Goal: Information Seeking & Learning: Find specific fact

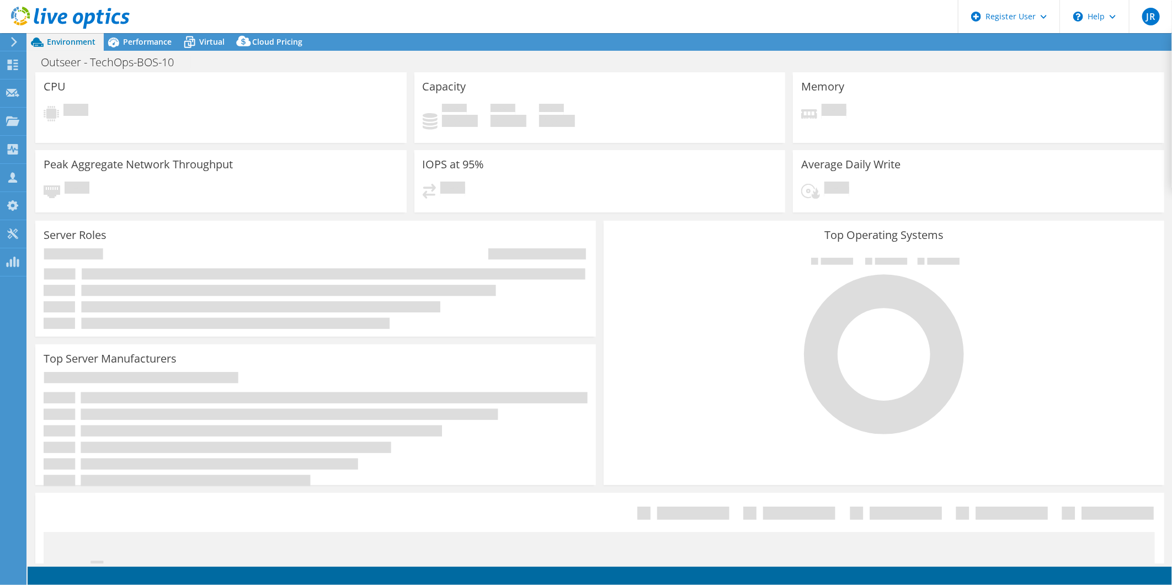
select select "USD"
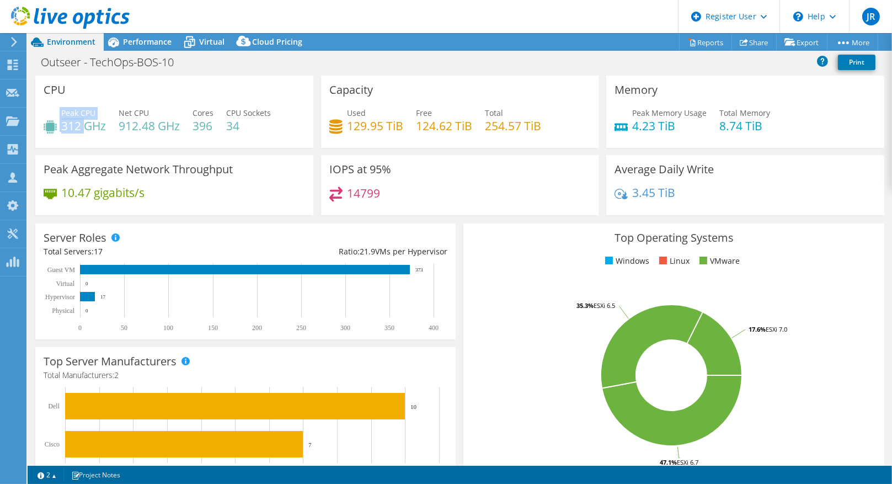
drag, startPoint x: 60, startPoint y: 126, endPoint x: 83, endPoint y: 126, distance: 22.6
click at [83, 126] on div "Peak CPU 312 GHz" at bounding box center [75, 119] width 62 height 25
drag, startPoint x: 83, startPoint y: 126, endPoint x: 71, endPoint y: 134, distance: 13.9
click at [84, 143] on div "CPU Peak CPU 312 GHz Net CPU 912.48 GHz Cores 396 CPU Sockets 34" at bounding box center [174, 112] width 278 height 72
drag, startPoint x: 79, startPoint y: 127, endPoint x: 63, endPoint y: 128, distance: 16.0
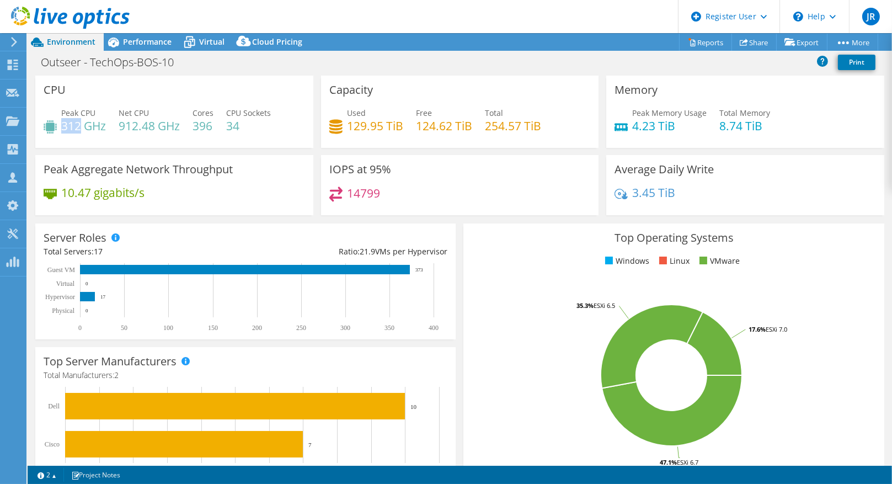
click at [63, 128] on h4 "312 GHz" at bounding box center [83, 126] width 45 height 12
copy h4 "312"
click at [100, 123] on h4 "312 GHz" at bounding box center [83, 126] width 45 height 12
drag, startPoint x: 61, startPoint y: 123, endPoint x: 81, endPoint y: 125, distance: 19.4
click at [81, 125] on h4 "312 GHz" at bounding box center [83, 126] width 45 height 12
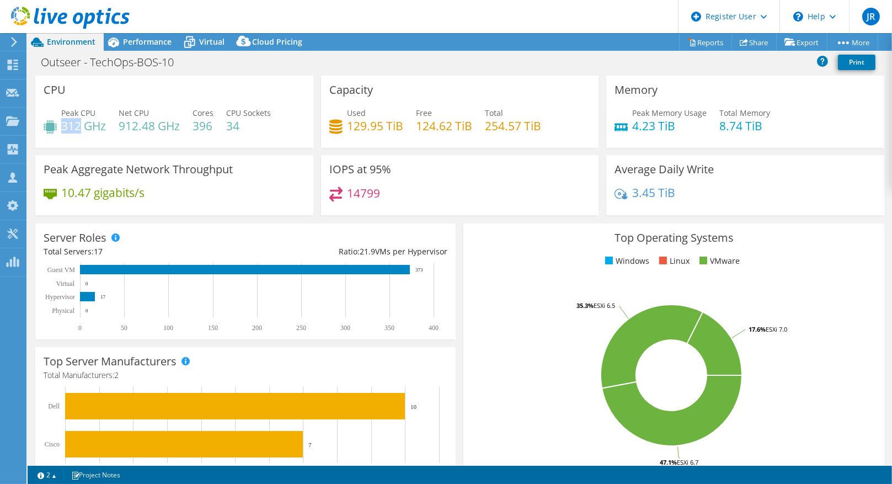
copy h4 "312"
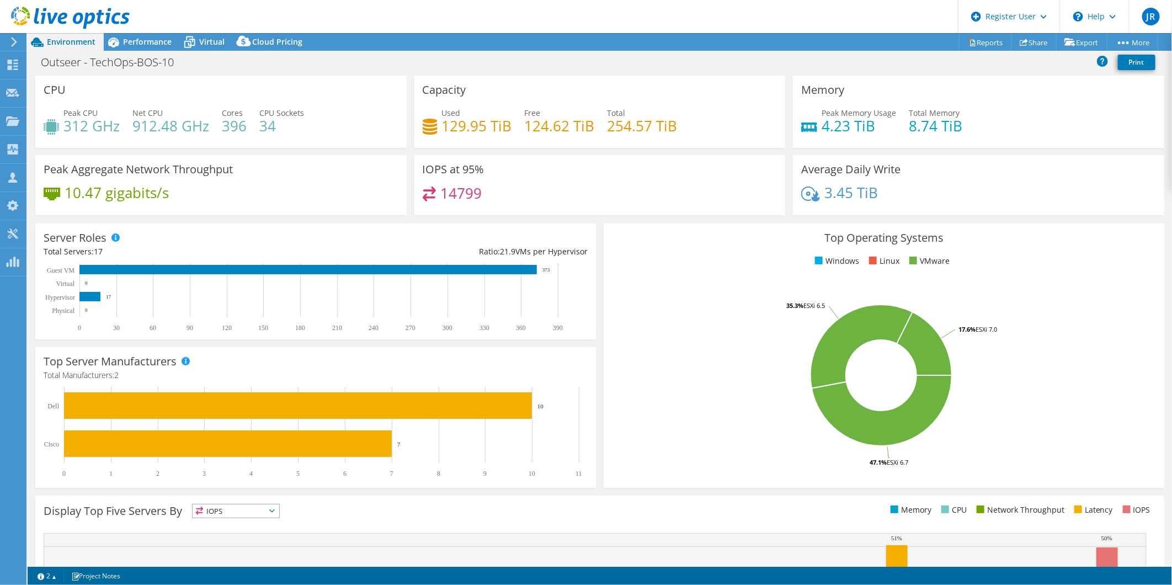
click at [102, 124] on h4 "312 GHz" at bounding box center [91, 126] width 56 height 12
drag, startPoint x: 102, startPoint y: 250, endPoint x: 95, endPoint y: 250, distance: 6.6
click at [95, 250] on span "17" at bounding box center [98, 251] width 9 height 10
drag, startPoint x: 95, startPoint y: 250, endPoint x: 190, endPoint y: 250, distance: 94.3
click at [190, 250] on div "Total Servers: 17" at bounding box center [180, 252] width 272 height 12
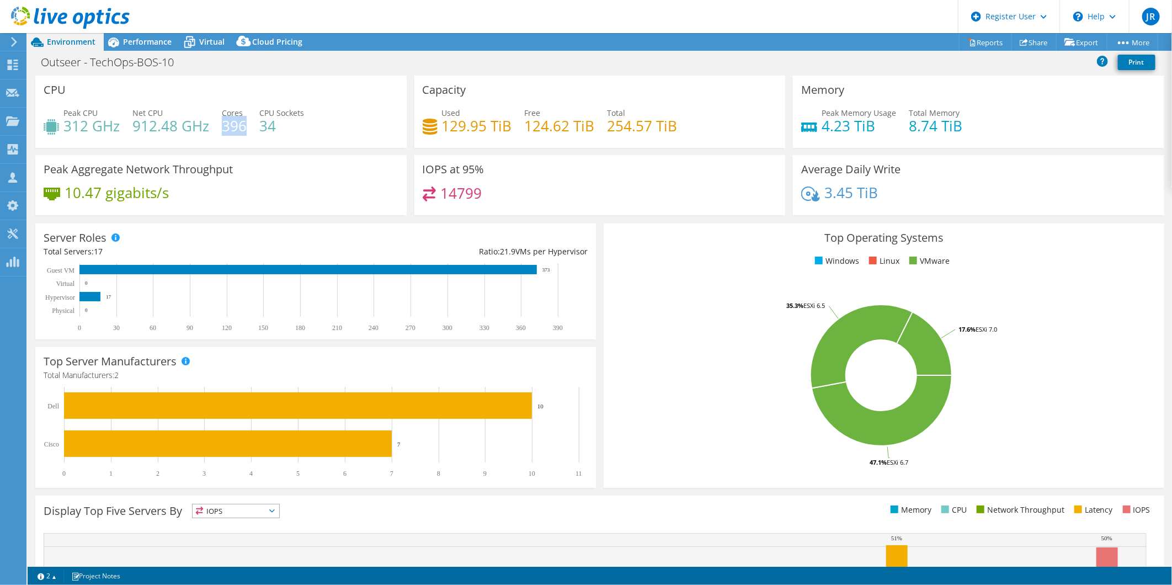
drag, startPoint x: 222, startPoint y: 127, endPoint x: 243, endPoint y: 125, distance: 21.1
click at [243, 125] on h4 "396" at bounding box center [234, 126] width 25 height 12
click at [252, 214] on div "Peak Aggregate Network Throughput 10.47 gigabits/s" at bounding box center [220, 188] width 379 height 67
